Goal: Find specific page/section: Find specific page/section

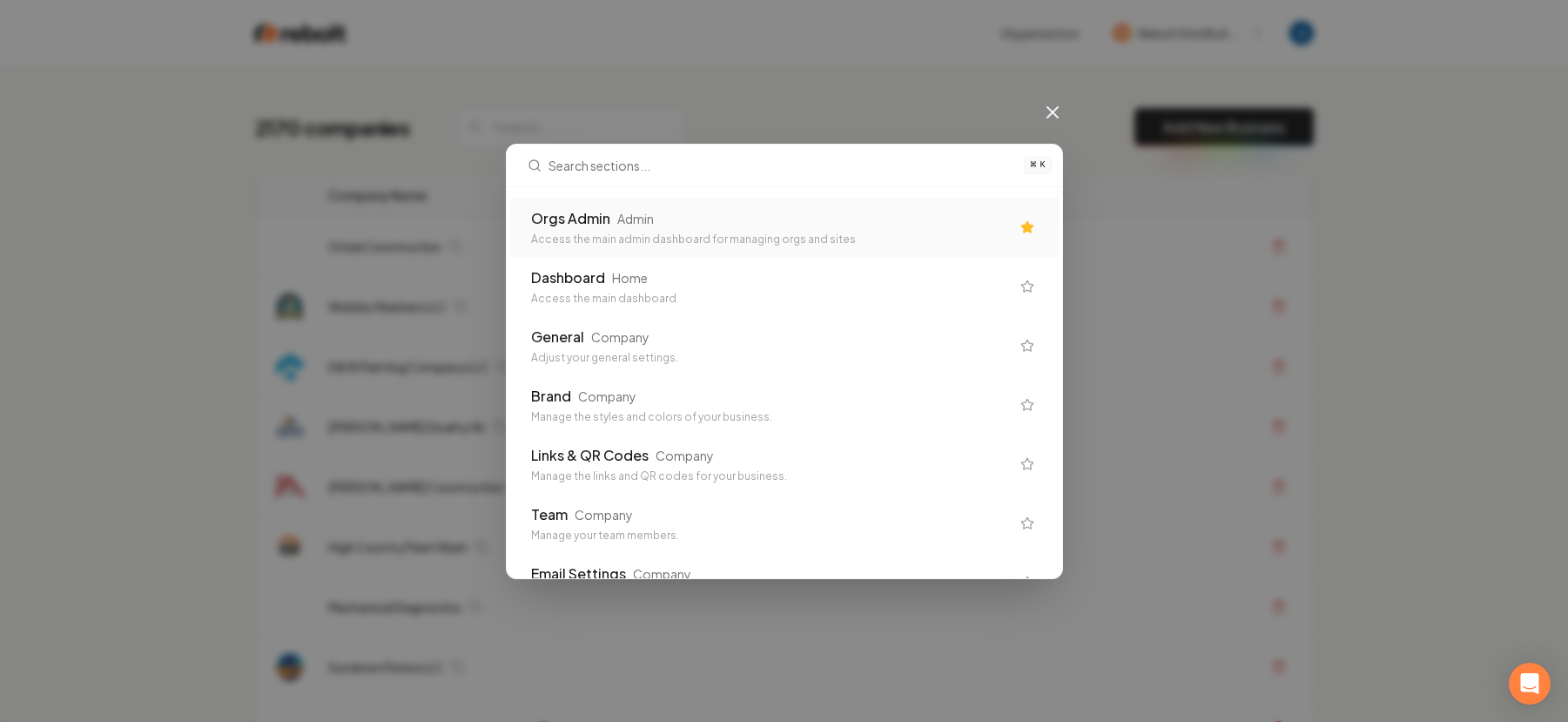
click at [746, 229] on div "Orgs Admin Admin Access the main admin dashboard for managing orgs and sites" at bounding box center [770, 227] width 479 height 39
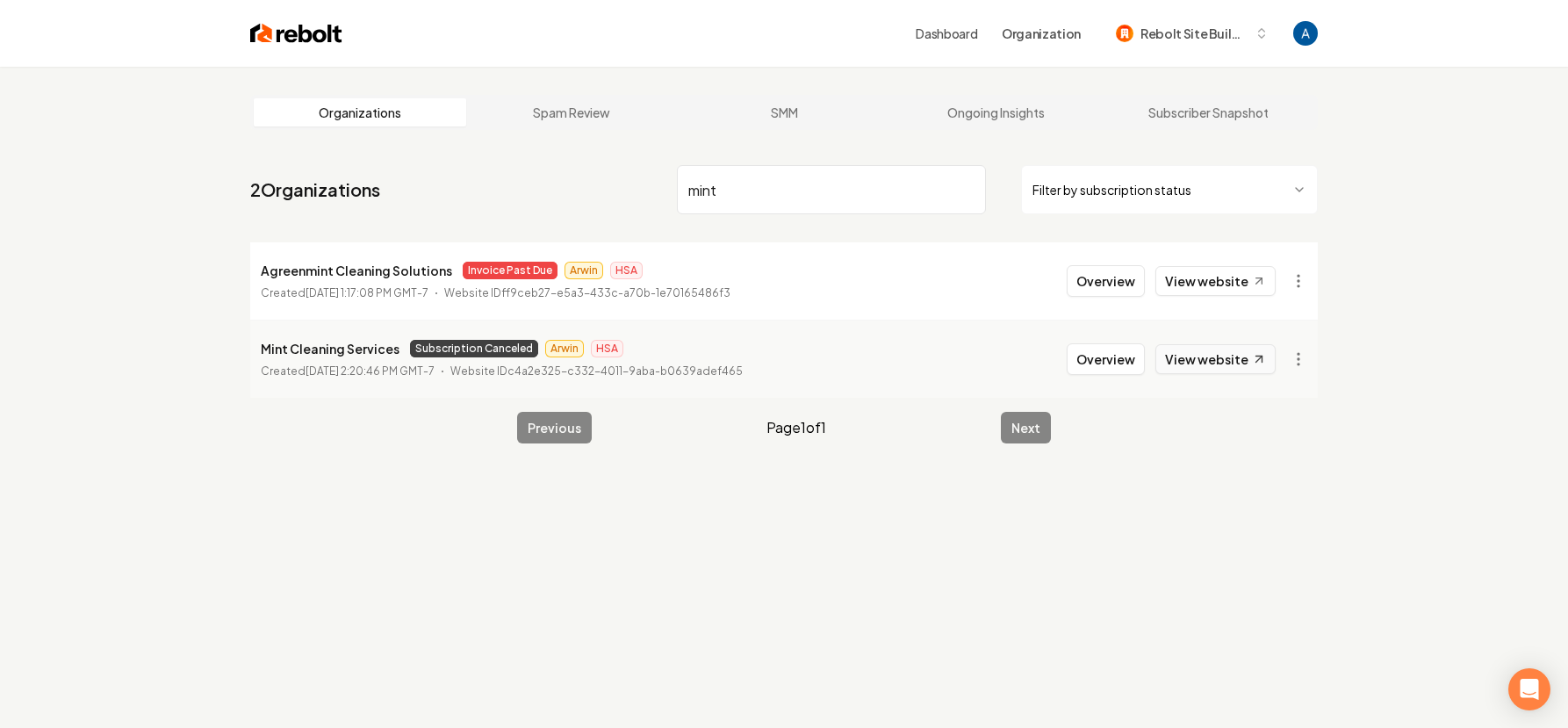
click at [1206, 357] on link "View website" at bounding box center [1215, 360] width 121 height 30
click at [797, 198] on input "mint" at bounding box center [832, 189] width 309 height 49
type input "m"
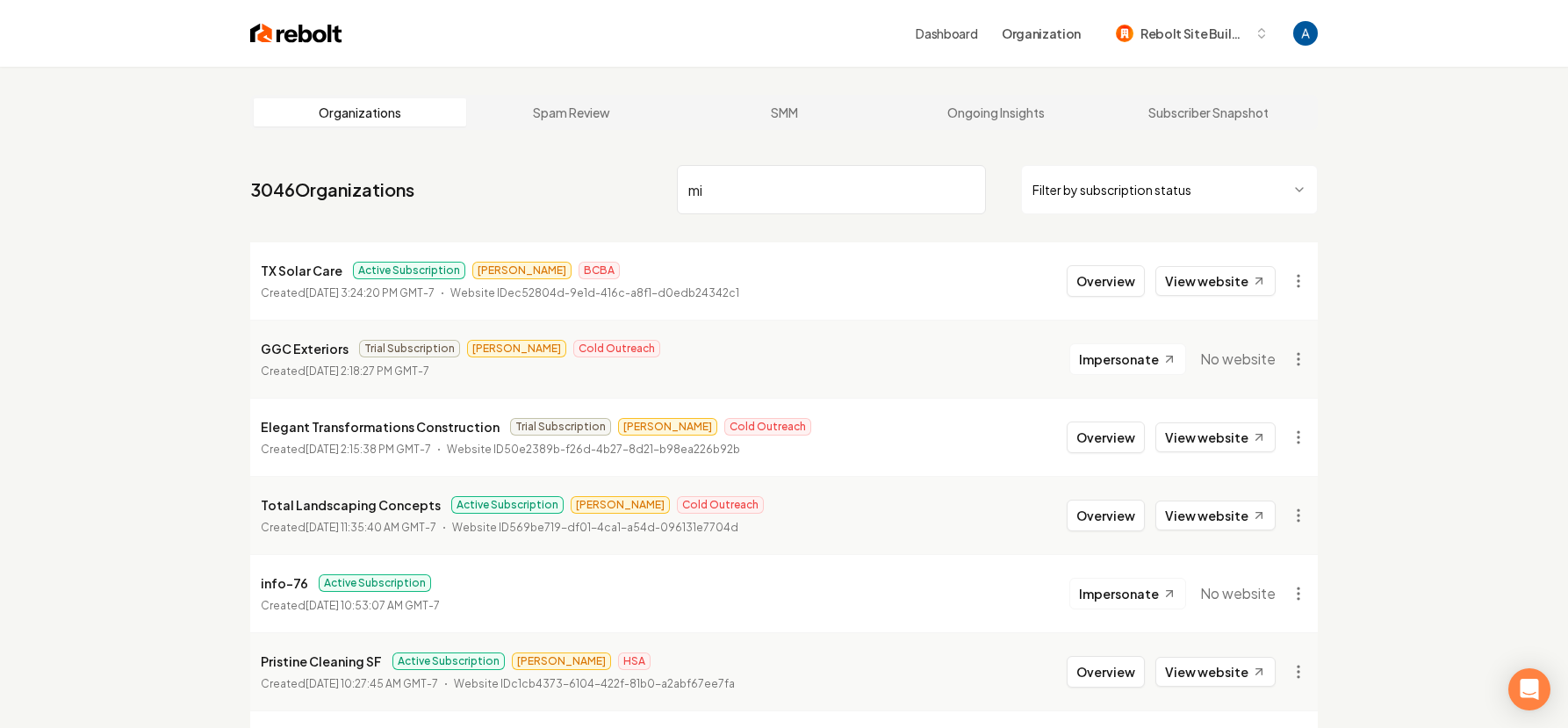
type input "m"
click at [613, 174] on nav "3046 Organizations Filter by subscription status" at bounding box center [784, 197] width 1068 height 78
